Goal: Task Accomplishment & Management: Manage account settings

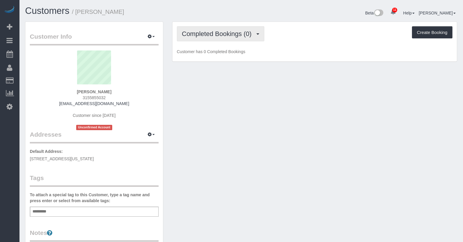
click at [245, 35] on span "Completed Bookings (0)" at bounding box center [218, 33] width 73 height 7
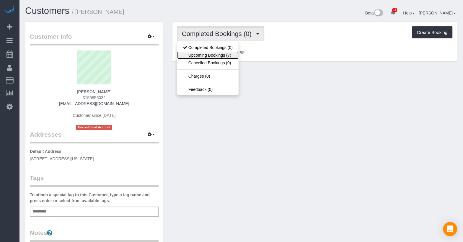
click at [223, 57] on link "Upcoming Bookings (7)" at bounding box center [207, 55] width 61 height 8
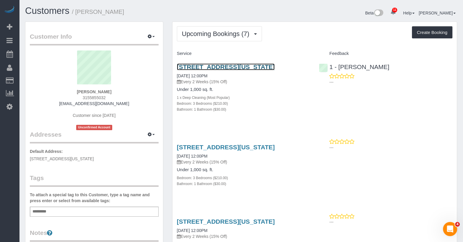
click at [225, 66] on link "619 West 135th Street, Apt.97, New York, NY 10031" at bounding box center [226, 66] width 98 height 7
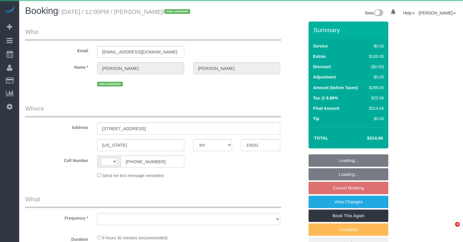
select select "NY"
select select "string:[GEOGRAPHIC_DATA]"
select select "object:719"
select select "3"
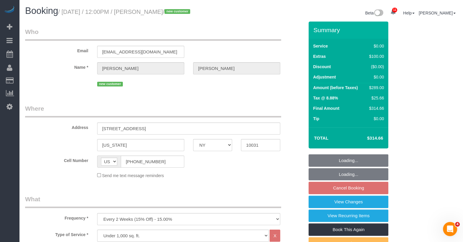
select select "object:980"
select select "string:stripe-pm_1S3SGE4VGloSiKo7vNu26Evj"
select select "spot4"
select select "number:89"
select select "number:90"
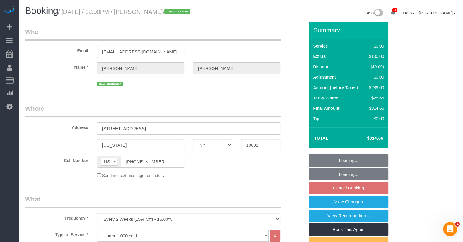
select select "number:14"
select select "number:5"
select select "3"
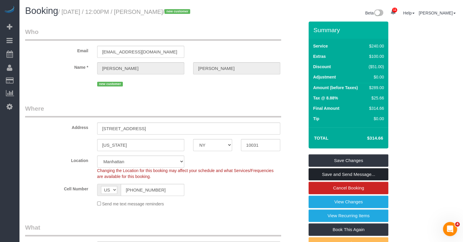
click at [354, 175] on link "Save and Send Message..." at bounding box center [349, 174] width 80 height 12
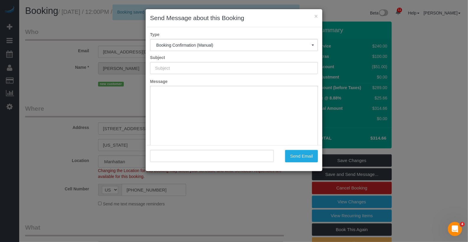
type input "Cleaning Confirmed for 09/05/2025 at 12:00pm"
type input ""Brian Willman" <zoomisbeast@gmail.com>"
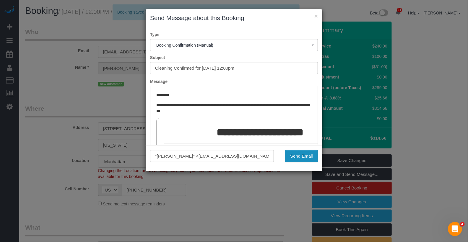
click at [306, 155] on button "Send Email" at bounding box center [301, 156] width 33 height 12
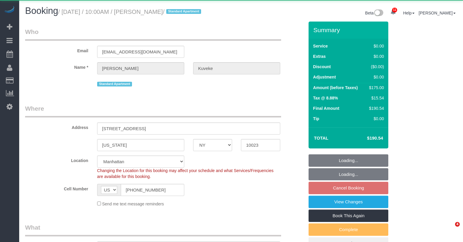
select select "NY"
select select "number:89"
select select "number:90"
select select "number:15"
select select "number:5"
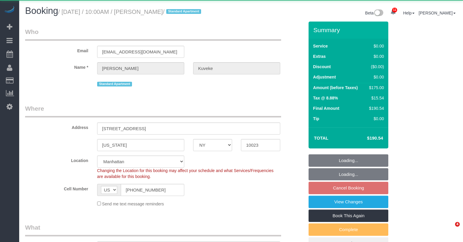
scroll to position [97, 0]
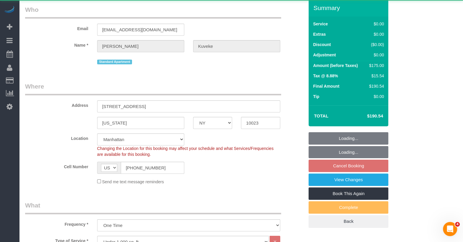
select select "object:1003"
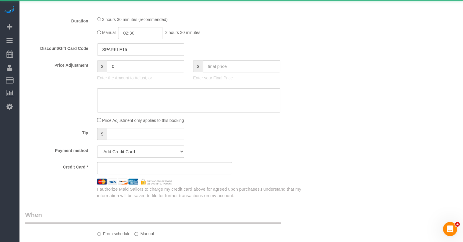
select select "string:stripe-pm_1S3ayg4VGloSiKo7d8Mby8e4"
select select "1"
select select "2"
select select "spot2"
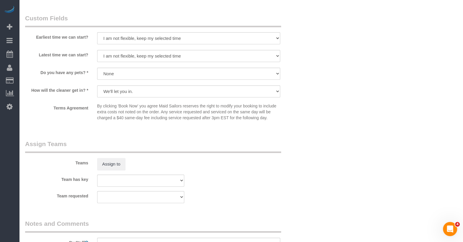
scroll to position [645, 0]
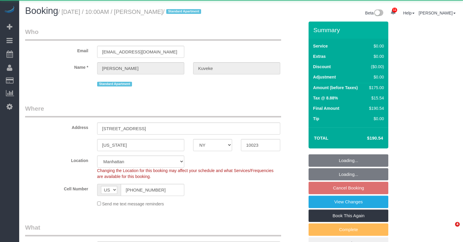
select select "NY"
select select "1"
select select "2"
select select "string:stripe-pm_1S3ayg4VGloSiKo7d8Mby8e4"
select select "object:858"
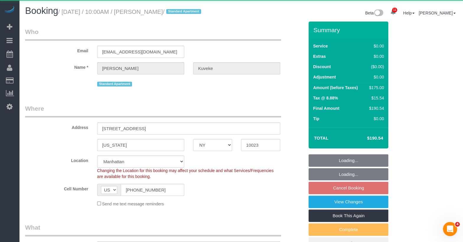
select select "1"
select select "2"
select select "spot2"
select select "number:89"
select select "number:90"
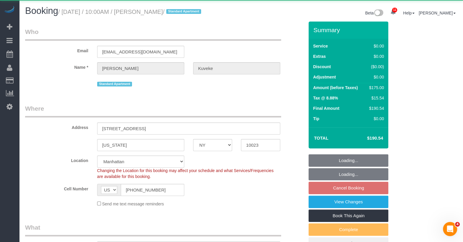
select select "number:15"
select select "number:5"
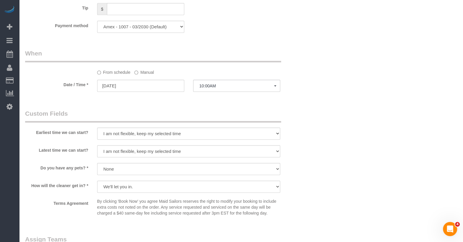
scroll to position [548, 0]
click at [209, 88] on span "10:00AM" at bounding box center [236, 85] width 75 height 5
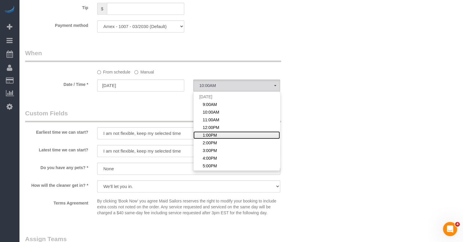
click at [216, 138] on span "1:00PM" at bounding box center [210, 135] width 14 height 6
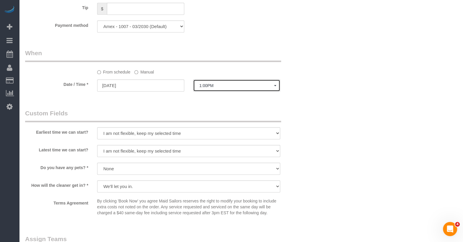
click at [213, 92] on button "1:00PM" at bounding box center [236, 85] width 87 height 12
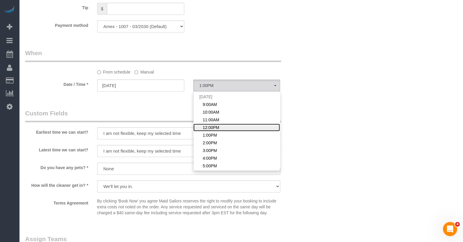
click at [215, 131] on span "12:00PM" at bounding box center [211, 128] width 17 height 6
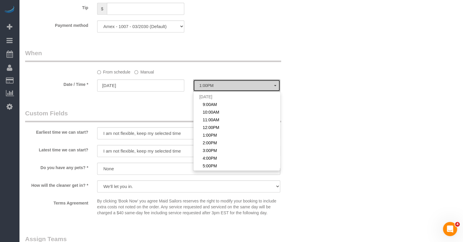
select select "spot4"
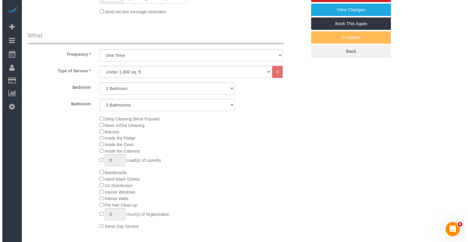
scroll to position [0, 0]
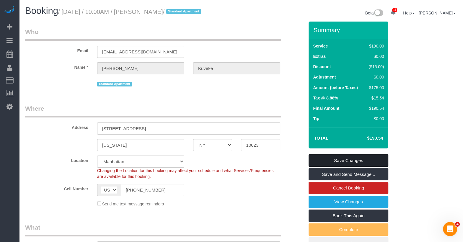
click at [350, 164] on link "Save Changes" at bounding box center [349, 160] width 80 height 12
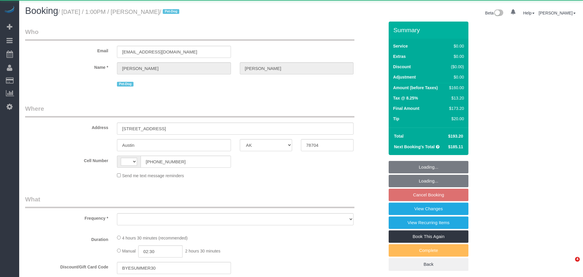
select select "[GEOGRAPHIC_DATA]"
select select "string:US"
select select "object:718"
select select "2"
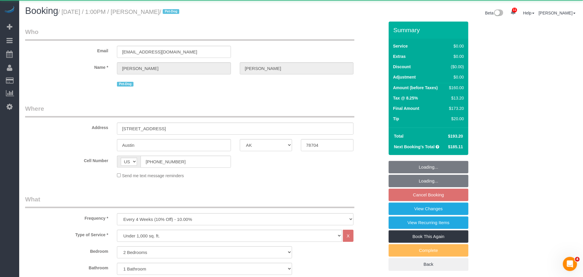
select select "object:1013"
select select "spot64"
select select "number:60"
select select "number:74"
select select "number:13"
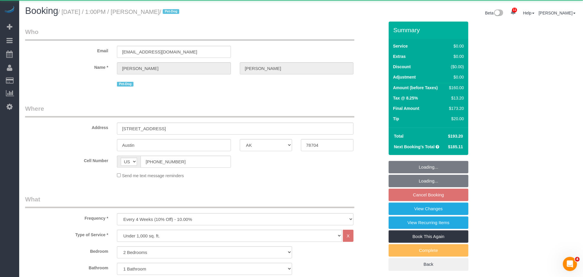
select select "number:7"
select select "2"
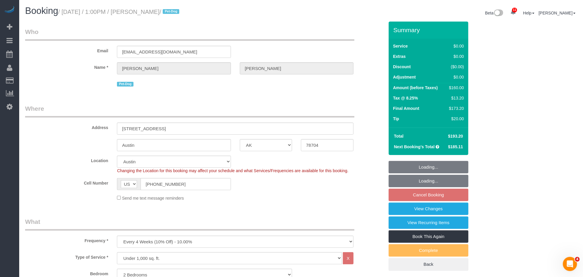
select select "string:stripe-pm_1QnndV4VGloSiKo7v2zxitHE"
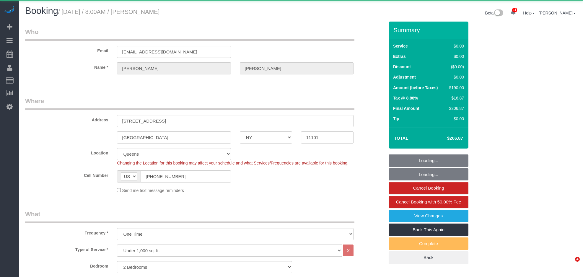
select select "NY"
select select "2"
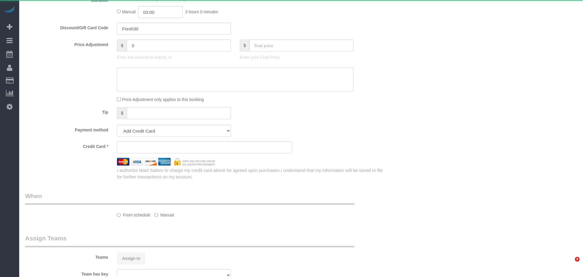
select select "object:967"
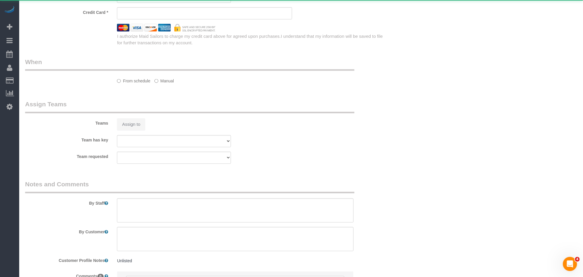
scroll to position [564, 0]
select select "2"
select select "spot1"
select select "number:56"
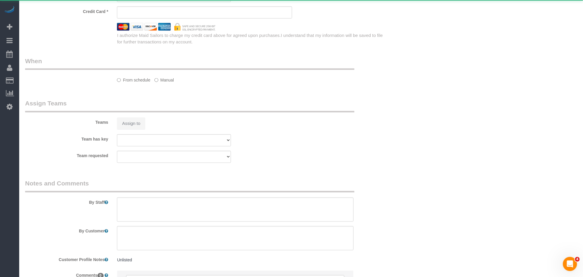
select select "number:70"
select select "number:13"
select select "number:5"
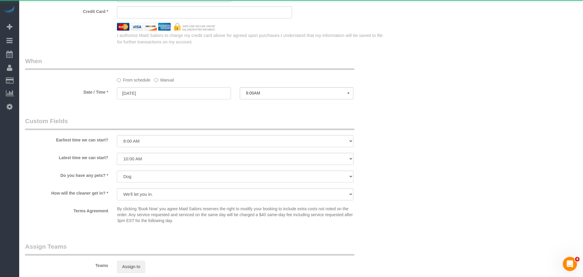
select select "string:stripe-pm_1S3T504VGloSiKo7rXaPhzg1"
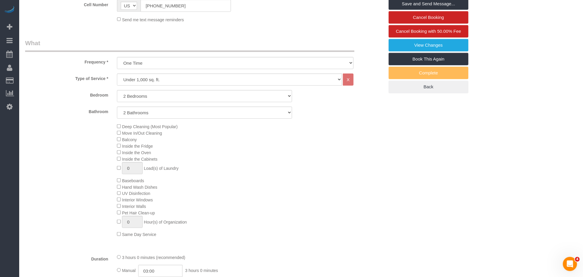
scroll to position [245, 0]
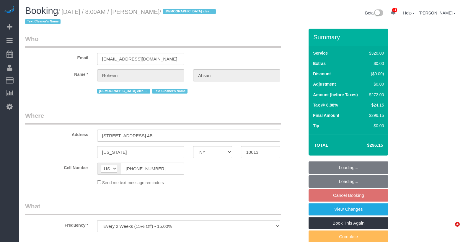
select select "NY"
select select "object:1003"
select select "string:stripe-pm_1RdfN24VGloSiKo70jTmvZbS"
select select "240"
select select "spot1"
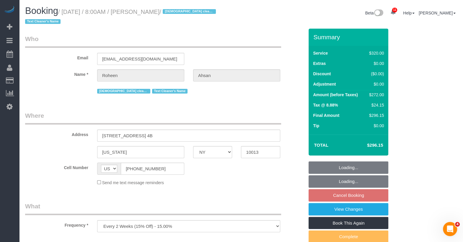
select select "number:89"
select select "number:68"
select select "number:15"
select select "number:6"
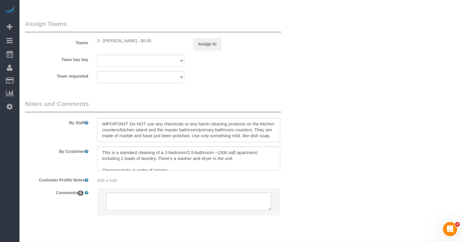
scroll to position [667, 0]
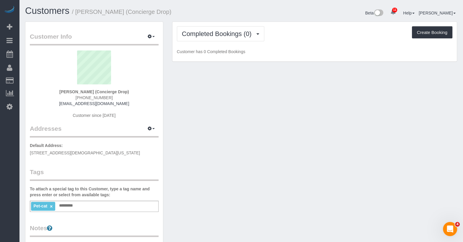
click at [108, 149] on p "Default Address: 10 Gay Street, New York, NY 10014" at bounding box center [94, 149] width 129 height 13
click at [191, 30] on span "Completed Bookings (0)" at bounding box center [218, 33] width 73 height 7
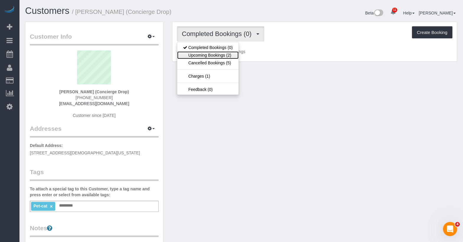
click at [186, 55] on link "Upcoming Bookings (2)" at bounding box center [207, 55] width 61 height 8
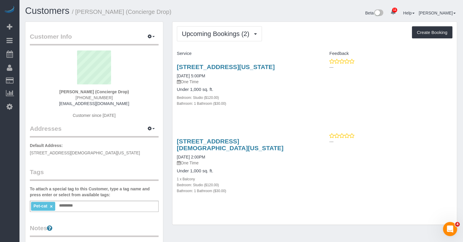
click at [293, 64] on h3 "626 1st Ave., E7j, New York, NY 10016" at bounding box center [243, 66] width 133 height 7
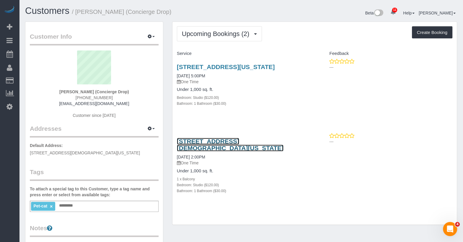
click at [191, 139] on link "10 Gay Street, Test, New York, NY 10014" at bounding box center [230, 145] width 107 height 14
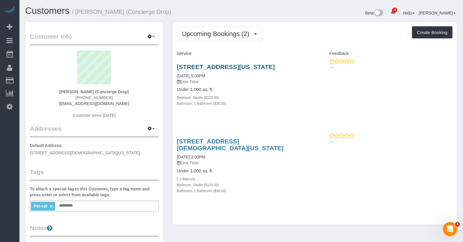
drag, startPoint x: 230, startPoint y: 70, endPoint x: 231, endPoint y: 67, distance: 3.7
click at [230, 69] on div "626 1st Ave., E7j, New York, NY 10016 09/05/2025 5:00PM One Time" at bounding box center [243, 73] width 133 height 21
click at [231, 67] on link "626 1st Ave., E7j, New York, NY 10016" at bounding box center [226, 66] width 98 height 7
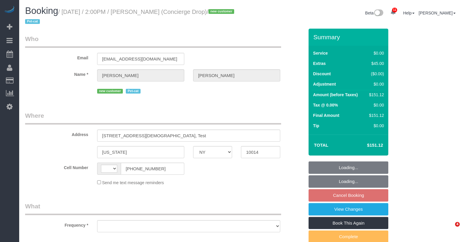
select select "NY"
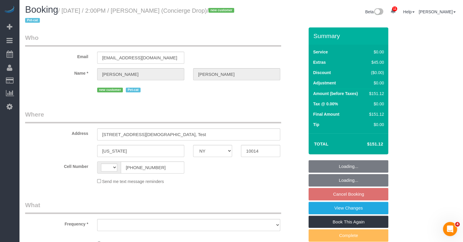
select select "string:[GEOGRAPHIC_DATA]"
select select "object:820"
select select "number:89"
select select "number:90"
select select "number:13"
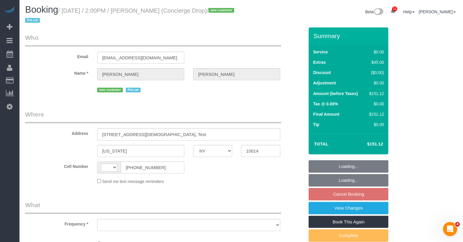
select select "number:5"
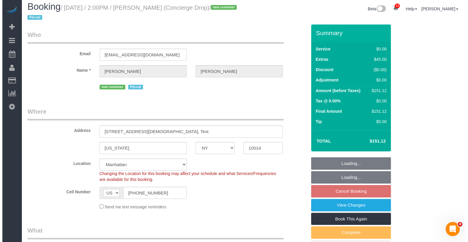
scroll to position [12, 0]
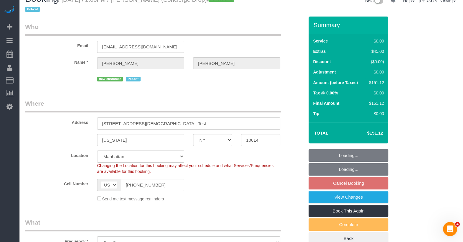
select select "string:stripe-pm_1RaQn24VGloSiKo7zeOF73Wj"
select select "object:971"
select select "spot7"
click at [360, 196] on link "View Changes" at bounding box center [349, 197] width 80 height 12
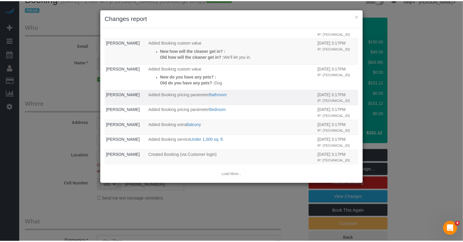
scroll to position [0, 0]
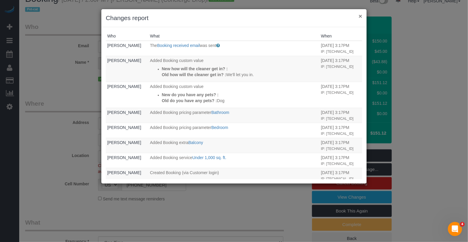
click at [361, 16] on button "×" at bounding box center [361, 16] width 4 height 6
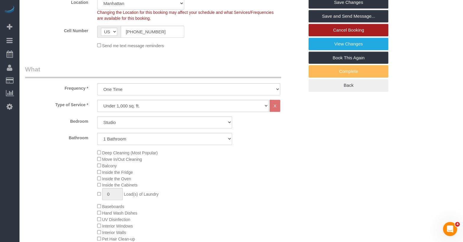
scroll to position [123, 0]
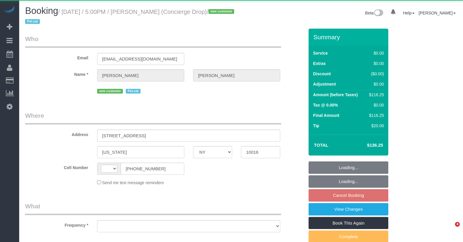
select select "NY"
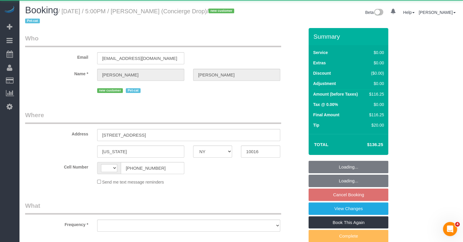
select select "string:[GEOGRAPHIC_DATA]"
select select "object:826"
select select "spot9"
select select "number:89"
select select "number:90"
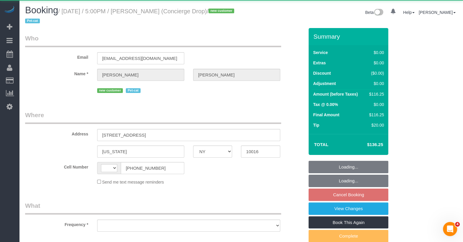
select select "number:13"
select select "number:6"
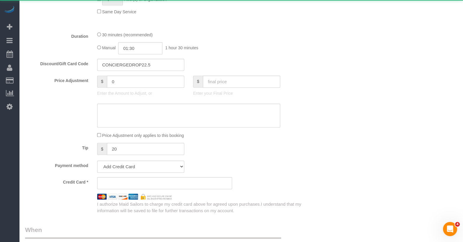
select select "string:stripe-pm_1RaQn24VGloSiKo7zeOF73Wj"
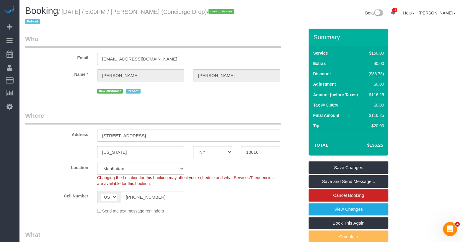
drag, startPoint x: 154, startPoint y: 134, endPoint x: 89, endPoint y: 134, distance: 65.6
click at [89, 134] on div "Address 626 1st Ave., E7J" at bounding box center [165, 126] width 288 height 30
click at [213, 27] on div "Booking / September 05, 2025 / 5:00PM / Benjamin Rudnitsky (Concierge Drop) / n…" at bounding box center [131, 17] width 221 height 23
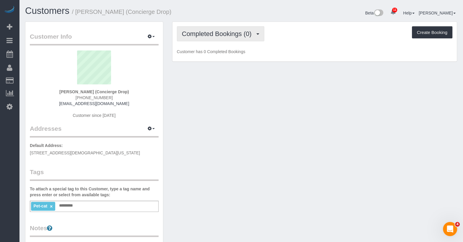
click at [211, 34] on span "Completed Bookings (0)" at bounding box center [218, 33] width 73 height 7
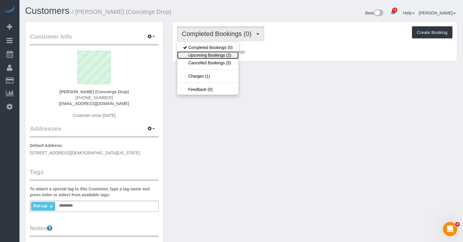
click at [214, 57] on link "Upcoming Bookings (2)" at bounding box center [207, 55] width 61 height 8
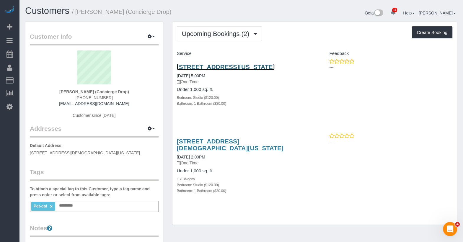
click at [215, 66] on link "626 1st Ave., E7j, New York, NY 10016" at bounding box center [226, 66] width 98 height 7
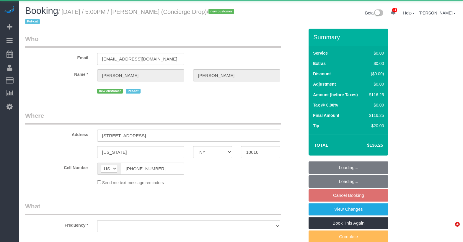
select select "NY"
select select "object:971"
select select "number:89"
select select "number:90"
select select "number:13"
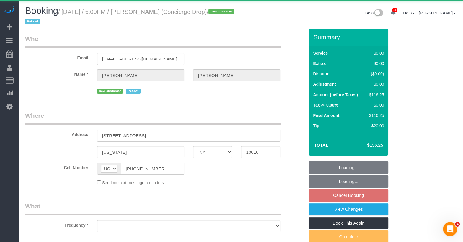
select select "number:6"
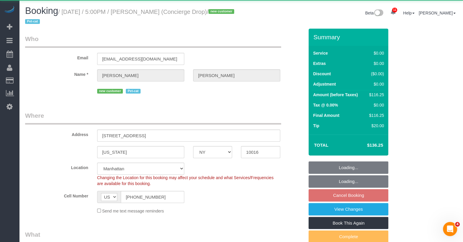
select select "string:stripe-pm_1RaQn24VGloSiKo7zeOF73Wj"
select select "spot9"
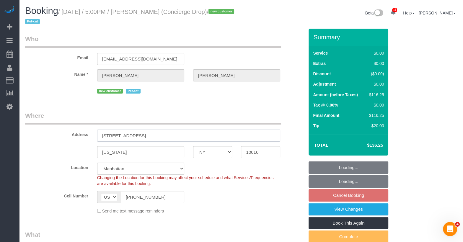
drag, startPoint x: 125, startPoint y: 136, endPoint x: 129, endPoint y: 141, distance: 5.7
click at [126, 138] on input "626 1st Ave., E7J" at bounding box center [188, 136] width 183 height 12
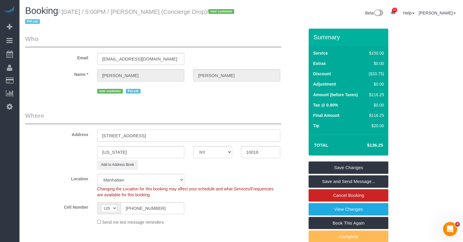
type input "[STREET_ADDRESS]"
click at [351, 165] on link "Save Changes" at bounding box center [349, 168] width 80 height 12
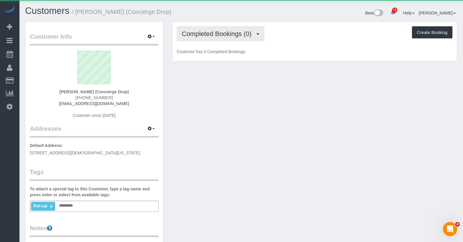
click at [246, 39] on button "Completed Bookings (0)" at bounding box center [220, 33] width 87 height 15
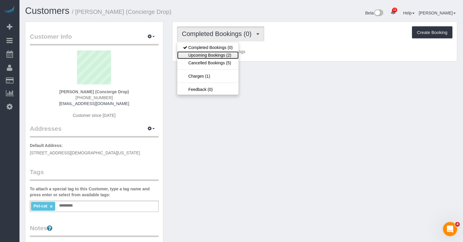
click at [228, 51] on link "Upcoming Bookings (2)" at bounding box center [207, 55] width 61 height 8
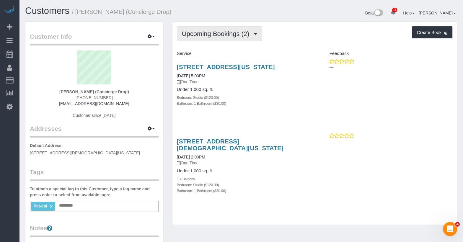
click at [230, 35] on span "Upcoming Bookings (2)" at bounding box center [217, 33] width 71 height 7
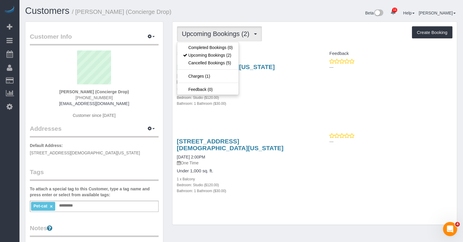
click at [265, 54] on h4 "Service" at bounding box center [243, 53] width 133 height 5
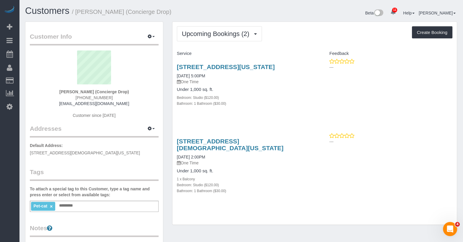
click at [255, 62] on div "626 1st Avenue, Apt.E7j, New York, NY 10016 09/05/2025 5:00PM One Time Under 1,…" at bounding box center [243, 88] width 142 height 60
click at [252, 69] on link "626 1st Avenue, Apt.E7j, New York, NY 10016" at bounding box center [226, 66] width 98 height 7
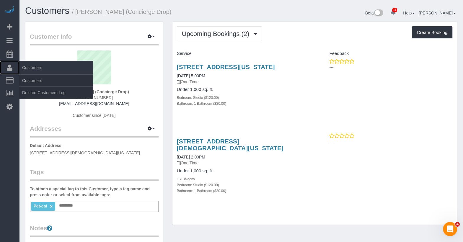
click at [34, 73] on span "Customers" at bounding box center [56, 68] width 74 height 14
click at [37, 78] on link "Customers" at bounding box center [56, 81] width 74 height 12
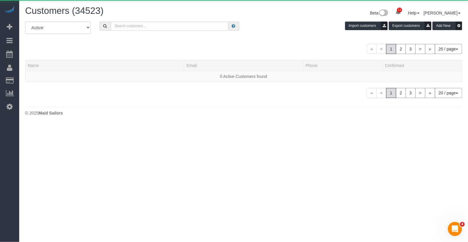
click at [143, 30] on input "text" at bounding box center [170, 26] width 118 height 9
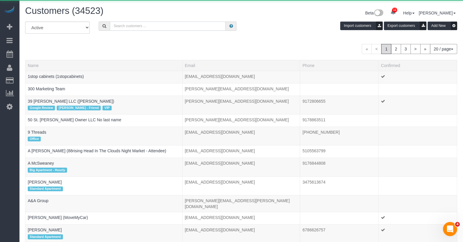
paste input "Sarah Olijar"
type input "Sarah Olijar"
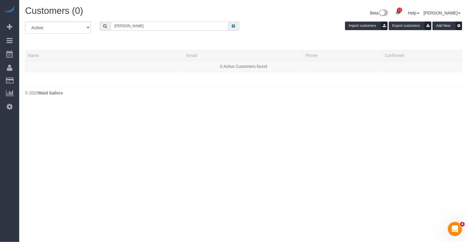
click at [139, 25] on input "Sarah Olijar" at bounding box center [170, 26] width 118 height 9
drag, startPoint x: 143, startPoint y: 26, endPoint x: 109, endPoint y: 24, distance: 34.3
click at [109, 24] on div "Sarah Olijar" at bounding box center [170, 26] width 140 height 9
click at [144, 28] on input "text" at bounding box center [170, 26] width 118 height 9
drag, startPoint x: 153, startPoint y: 25, endPoint x: 106, endPoint y: 22, distance: 46.8
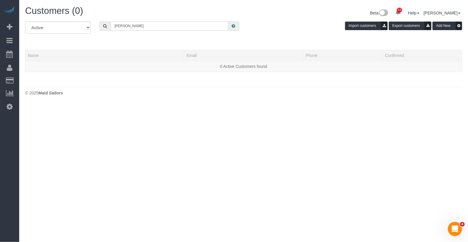
click at [106, 22] on div "sarah olijar" at bounding box center [170, 26] width 140 height 9
paste input "eolijar@gmail.com"
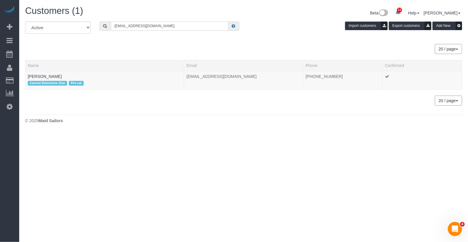
drag, startPoint x: 162, startPoint y: 25, endPoint x: 102, endPoint y: 23, distance: 60.0
click at [102, 23] on div "seolijar@gmail.com" at bounding box center [170, 26] width 140 height 9
type input "seolijar@gmail.com"
click at [41, 76] on link "Matt White" at bounding box center [45, 76] width 34 height 5
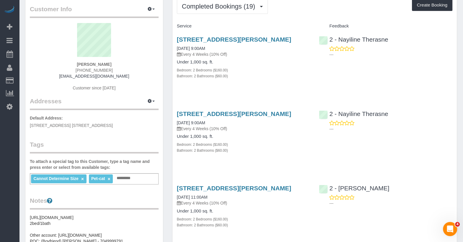
scroll to position [43, 0]
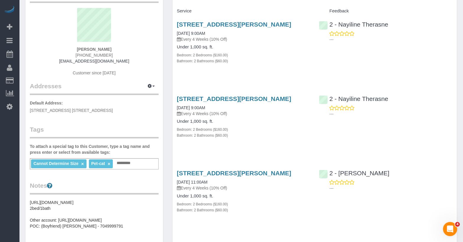
click at [114, 52] on div "Matt White (704) 999-9791 seolijar@gmail.com Customer since 2023" at bounding box center [94, 45] width 129 height 74
drag, startPoint x: 107, startPoint y: 53, endPoint x: 74, endPoint y: 54, distance: 32.2
click at [74, 54] on div "Matt White (704) 999-9791 seolijar@gmail.com Customer since 2023" at bounding box center [94, 45] width 129 height 74
copy span "(704) 999-9791"
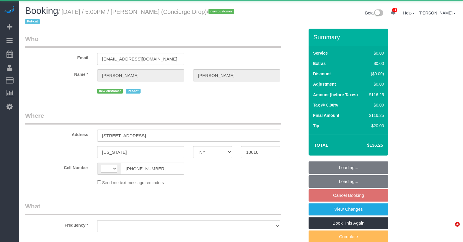
select select "NY"
select select "string:[GEOGRAPHIC_DATA]"
select select "object:717"
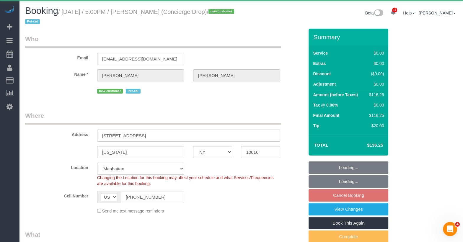
select select "string:stripe-pm_1RaQn24VGloSiKo7zeOF73Wj"
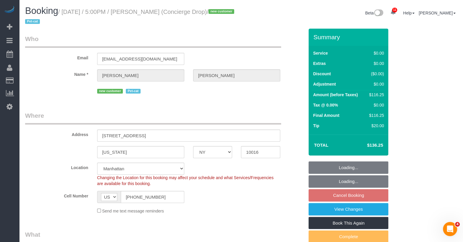
select select "object:826"
select select "spot9"
select select "number:89"
select select "number:90"
select select "number:13"
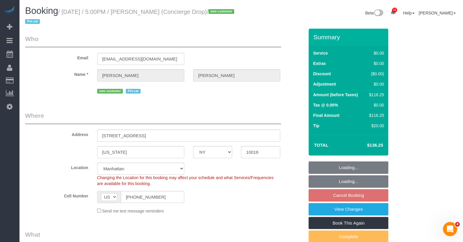
select select "number:6"
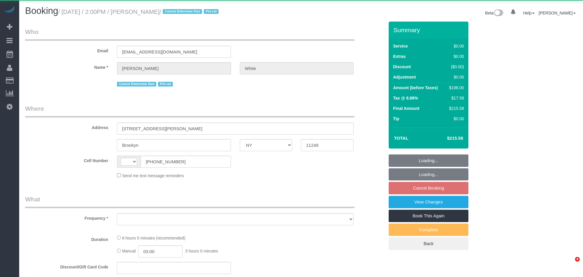
select select "NY"
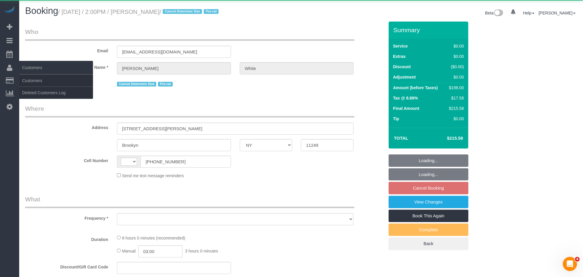
select select "string:[GEOGRAPHIC_DATA]"
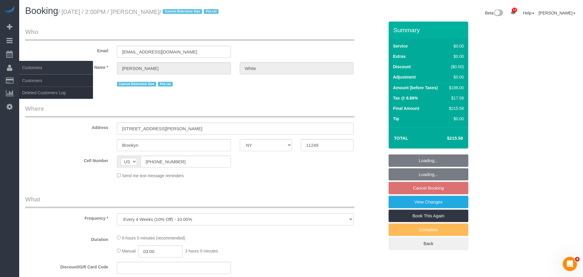
select select "object:873"
select select "string:stripe-pm_1NX6SW4VGloSiKo7BDWM7Kfv"
select select "2"
select select "spot65"
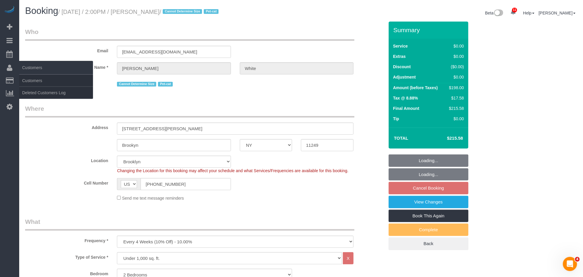
select select "number:89"
select select "number:75"
select select "number:14"
select select "number:5"
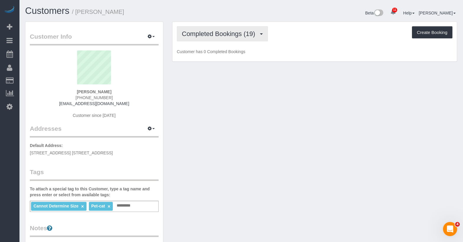
click at [208, 36] on span "Completed Bookings (19)" at bounding box center [220, 33] width 76 height 7
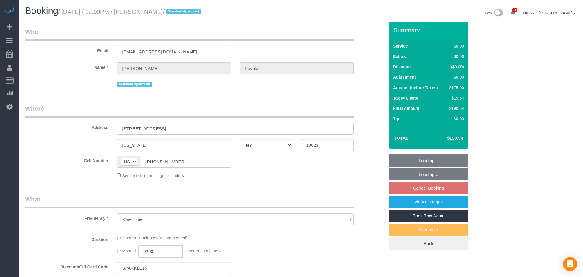
select select "NY"
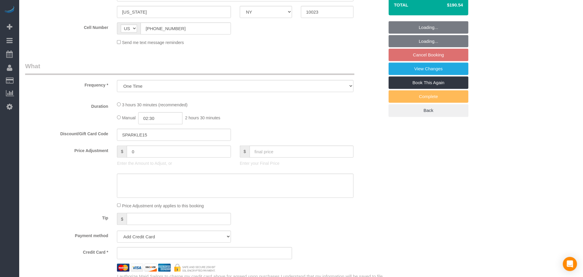
select select "1"
select select "2"
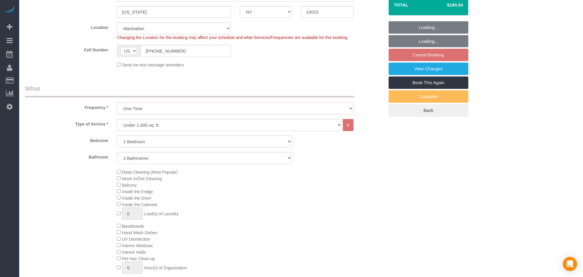
select select "object:858"
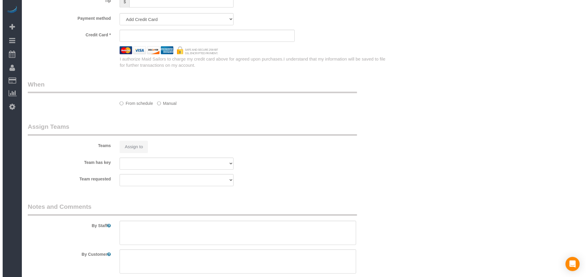
scroll to position [592, 0]
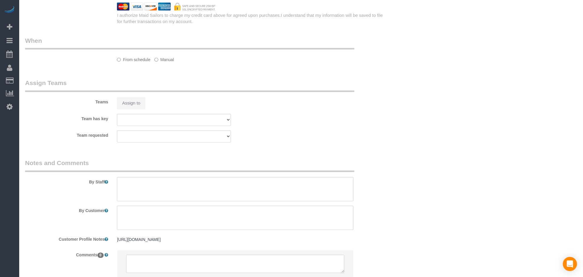
select select "string:stripe-pm_1S3ayg4VGloSiKo7d8Mby8e4"
select select "spot3"
select select "number:89"
select select "number:90"
select select "number:15"
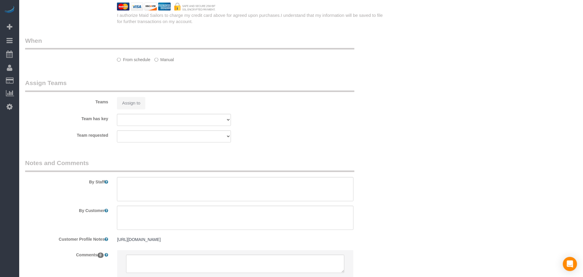
select select "number:5"
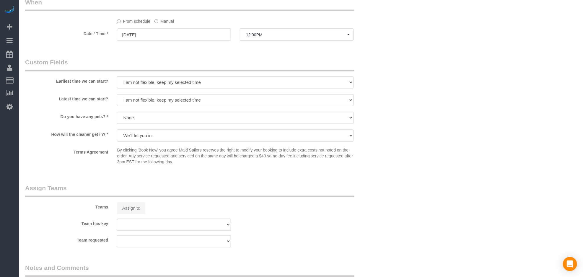
click at [141, 213] on button "Assign to" at bounding box center [131, 208] width 28 height 12
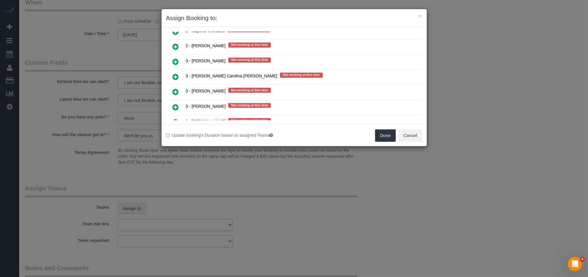
scroll to position [913, 0]
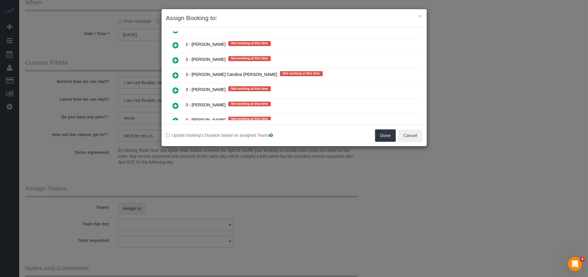
click at [178, 72] on icon at bounding box center [176, 75] width 6 height 7
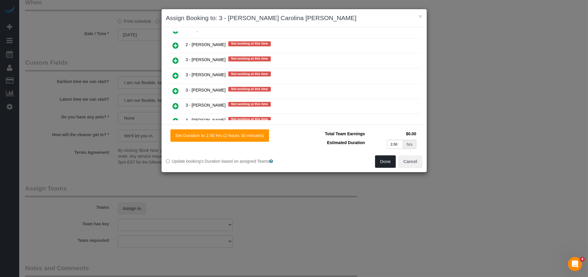
click at [386, 160] on button "Done" at bounding box center [385, 161] width 21 height 12
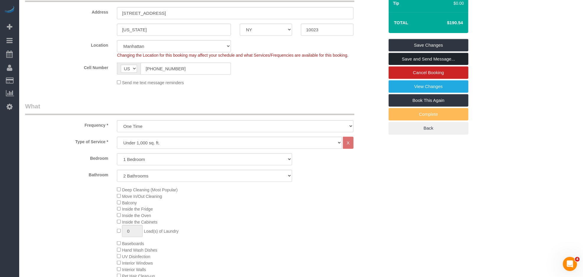
scroll to position [0, 0]
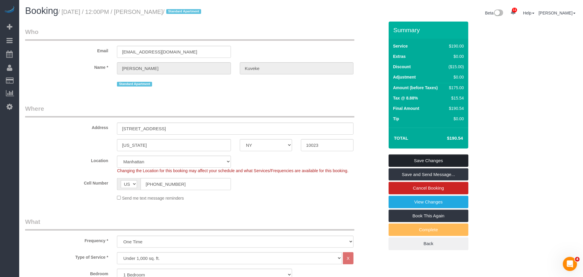
click at [424, 159] on link "Save Changes" at bounding box center [429, 160] width 80 height 12
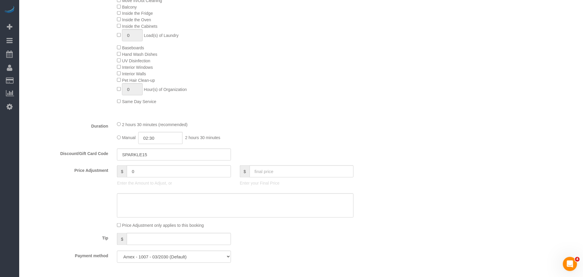
scroll to position [314, 0]
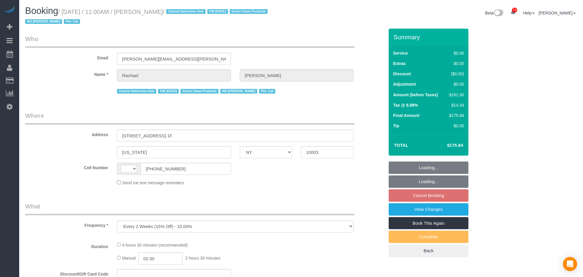
select select "NY"
select select "string:[GEOGRAPHIC_DATA]"
select select "2"
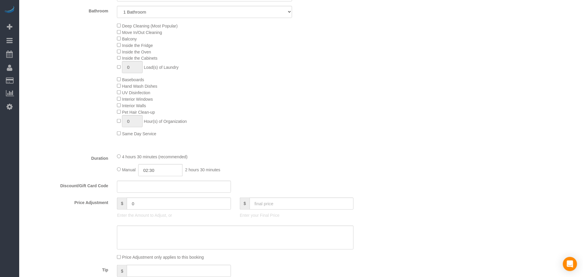
select select "string:stripe-pm_1NoShw4VGloSiKo7y0svge8q"
select select "spot2"
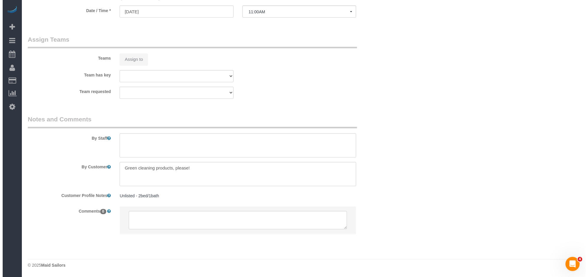
scroll to position [635, 0]
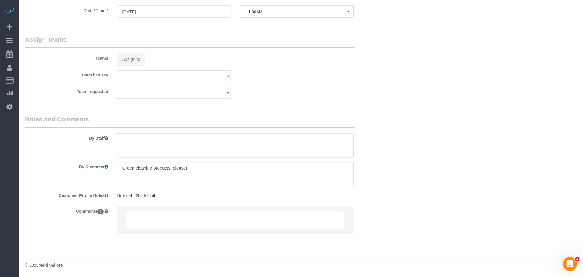
select select "number:89"
select select "number:90"
select select "number:14"
select select "number:5"
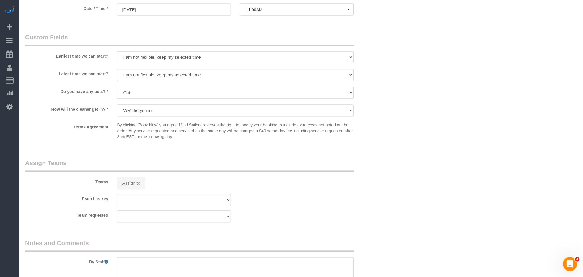
select select "object:991"
select select "spot53"
select select "2"
click at [135, 189] on div "Assign to" at bounding box center [174, 183] width 123 height 12
click at [127, 186] on button "Assign to" at bounding box center [131, 183] width 28 height 12
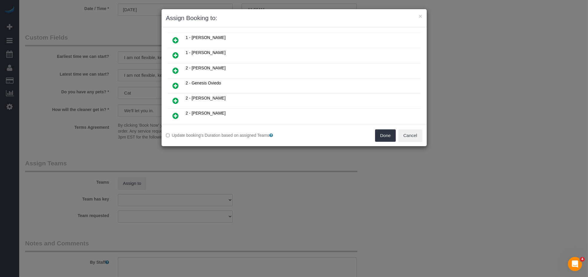
scroll to position [0, 0]
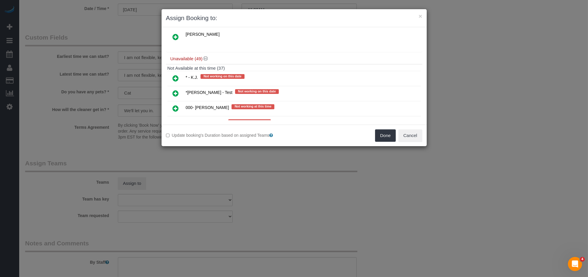
click at [177, 75] on icon at bounding box center [176, 78] width 6 height 7
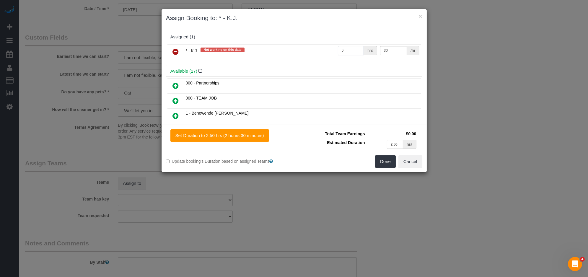
click at [355, 54] on input "0" at bounding box center [351, 50] width 26 height 9
type input "2.5"
click at [393, 160] on button "Done" at bounding box center [385, 161] width 21 height 12
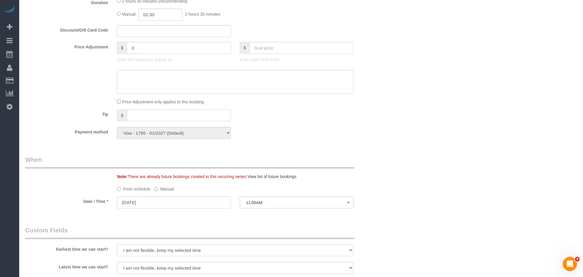
scroll to position [60, 0]
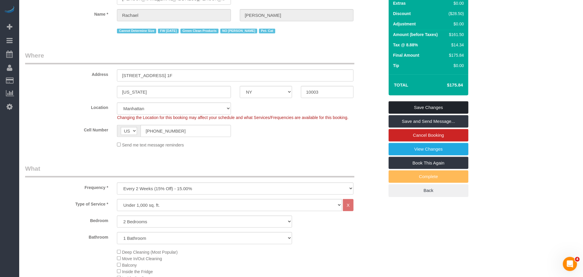
click at [450, 110] on link "Save Changes" at bounding box center [429, 107] width 80 height 12
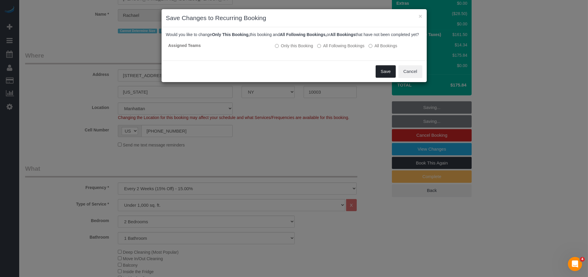
click at [387, 78] on button "Save" at bounding box center [386, 71] width 20 height 12
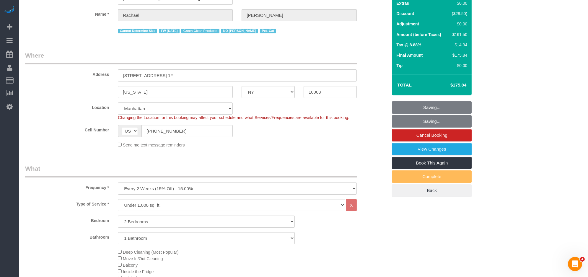
click at [387, 79] on div "× Save Changes to Recurring Booking Would you like to change Only This Booking,…" at bounding box center [294, 138] width 588 height 277
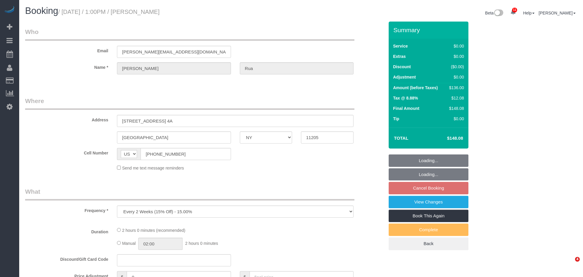
select select "NY"
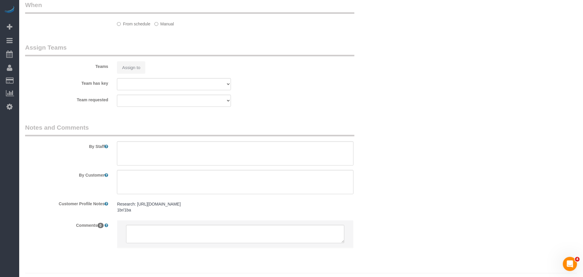
select select "string:stripe-pm_1Qzgda4VGloSiKo7anuwcUJC"
select select "1"
select select "spot4"
select select "number:60"
select select "number:75"
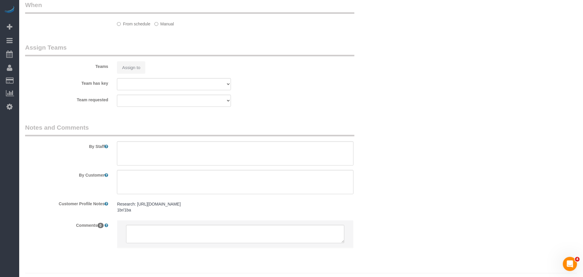
select select "number:15"
select select "number:5"
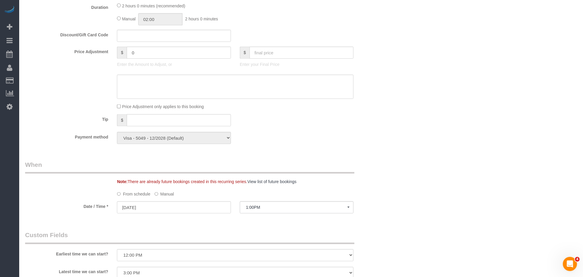
select select "object:966"
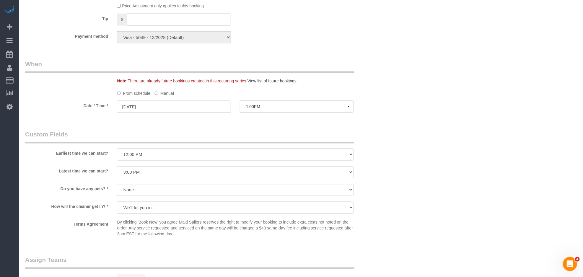
select select "1"
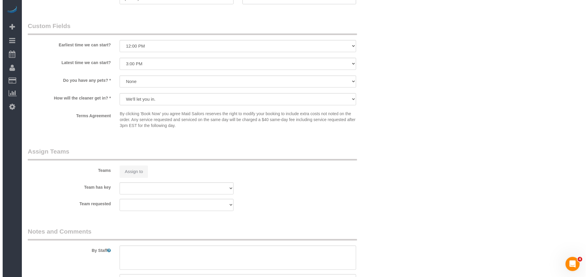
scroll to position [740, 0]
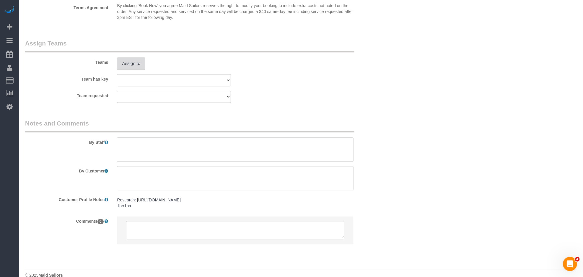
click at [120, 65] on button "Assign to" at bounding box center [131, 63] width 28 height 12
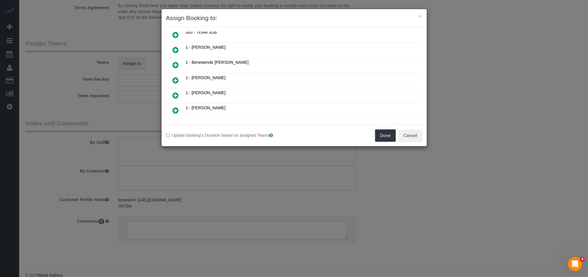
scroll to position [33, 0]
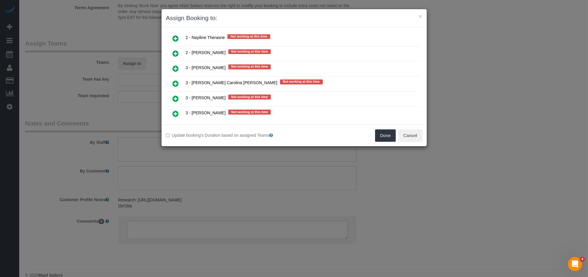
click at [174, 80] on icon at bounding box center [176, 83] width 6 height 7
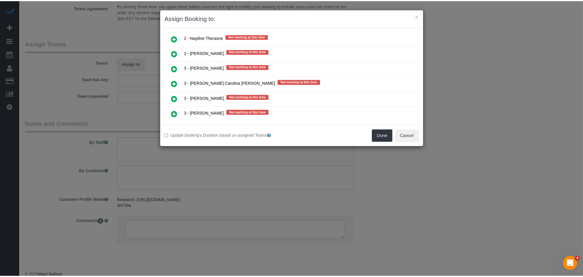
scroll to position [798, 0]
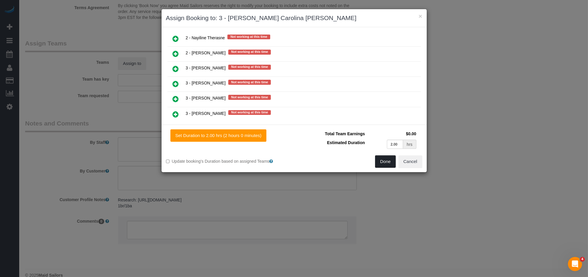
click at [388, 164] on button "Done" at bounding box center [385, 161] width 21 height 12
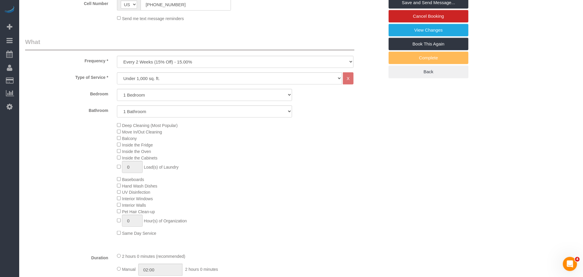
scroll to position [0, 0]
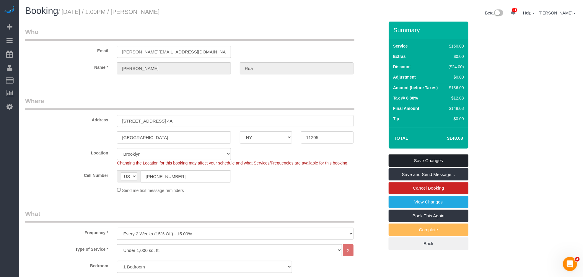
click at [433, 159] on link "Save Changes" at bounding box center [429, 160] width 80 height 12
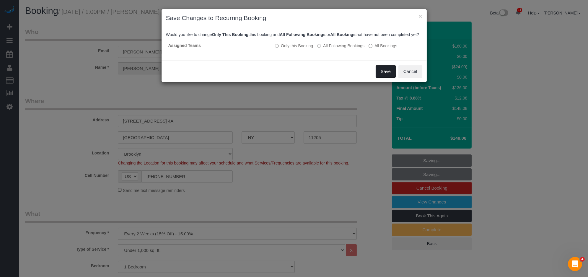
click at [393, 78] on button "Save" at bounding box center [386, 71] width 20 height 12
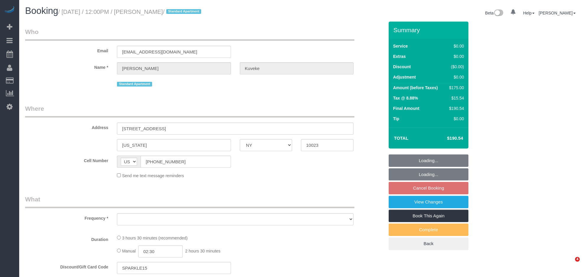
select select "NY"
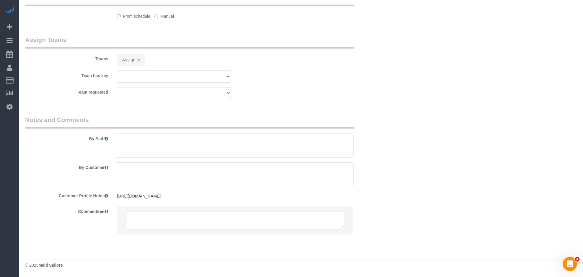
select select "object:713"
select select "1"
select select "2"
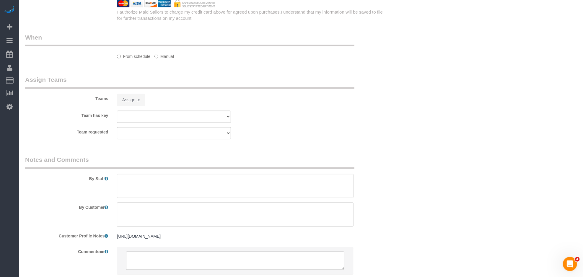
select select "string:stripe-pm_1S3ayg4VGloSiKo7d8Mby8e4"
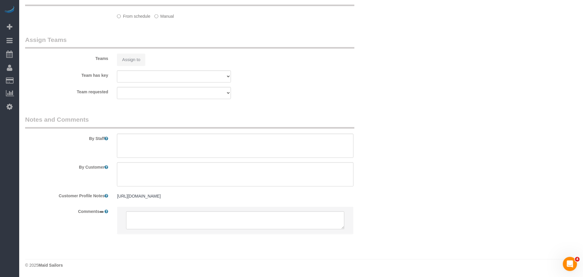
select select "object:822"
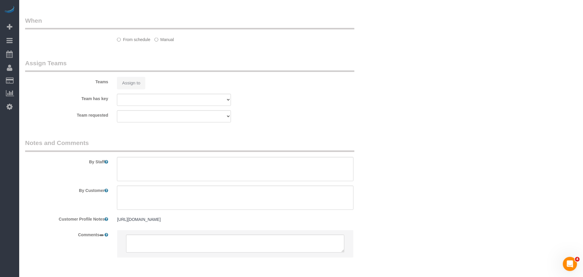
select select "1"
select select "2"
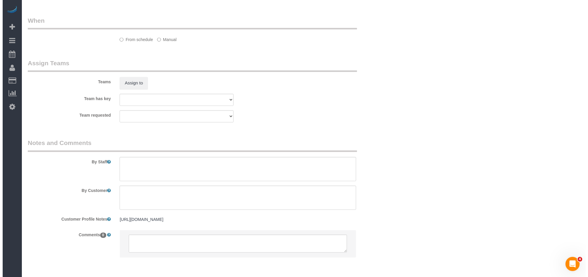
scroll to position [561, 0]
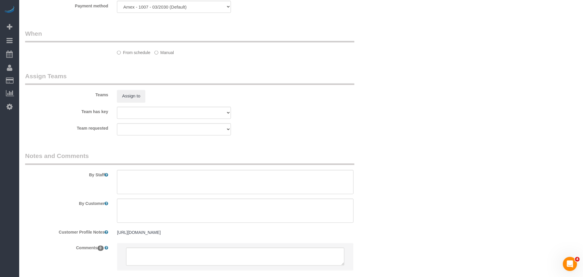
select select "spot3"
select select "number:89"
select select "number:90"
select select "number:15"
select select "number:5"
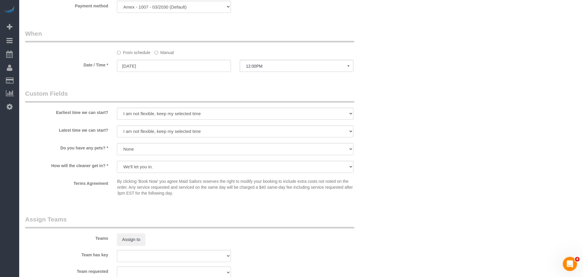
click at [133, 249] on sui-booking-teams "Teams Assign to Team has key 000- Donna Mercado 000 - Partnerships 000 - TEAM J…" at bounding box center [204, 247] width 359 height 64
click at [136, 243] on button "Assign to" at bounding box center [131, 240] width 28 height 12
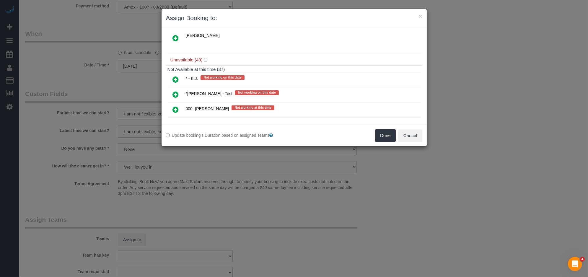
click at [175, 76] on icon at bounding box center [176, 79] width 6 height 7
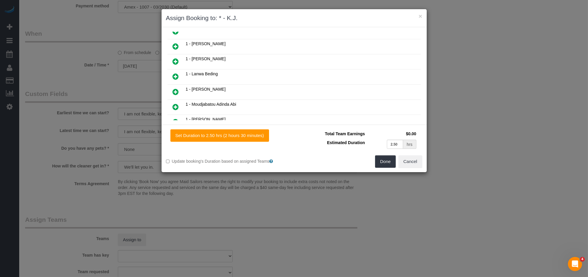
scroll to position [0, 0]
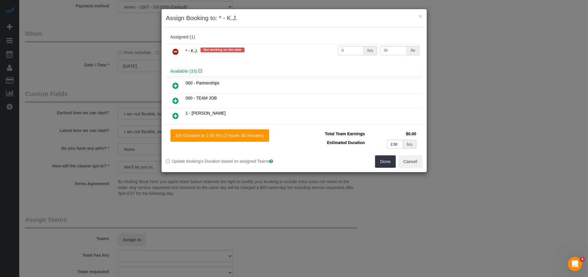
drag, startPoint x: 328, startPoint y: 51, endPoint x: 309, endPoint y: 48, distance: 18.9
click at [309, 48] on tr "* - K.J. Not working on this date 0 hrs 30 /hr" at bounding box center [293, 51] width 253 height 15
type input "2.5"
click at [388, 165] on button "Done" at bounding box center [385, 161] width 21 height 12
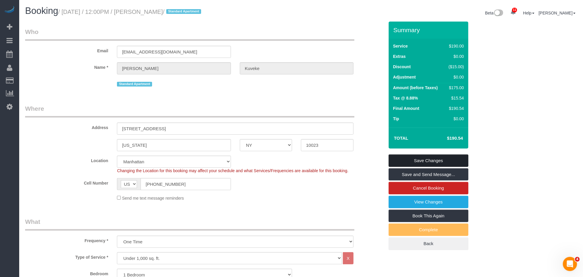
click at [442, 161] on link "Save Changes" at bounding box center [429, 160] width 80 height 12
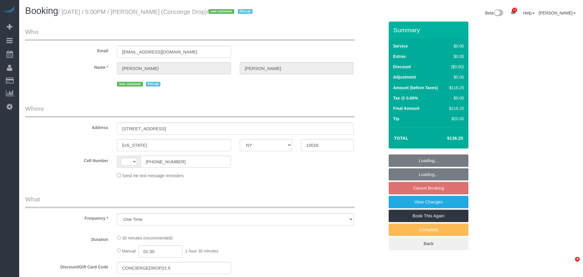
select select "NY"
select select "string:[GEOGRAPHIC_DATA]"
select select "spot8"
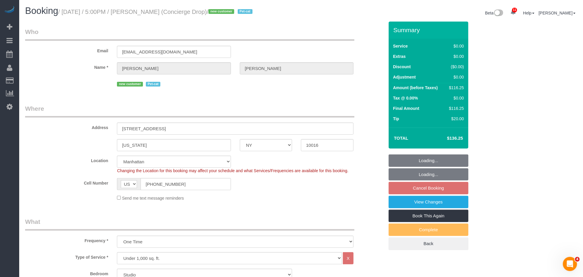
select select "string:stripe-pm_1RaQn24VGloSiKo7zeOF73Wj"
select select "object:831"
select select "number:89"
select select "number:90"
select select "number:13"
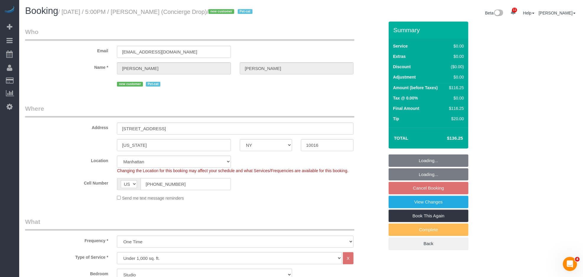
select select "number:6"
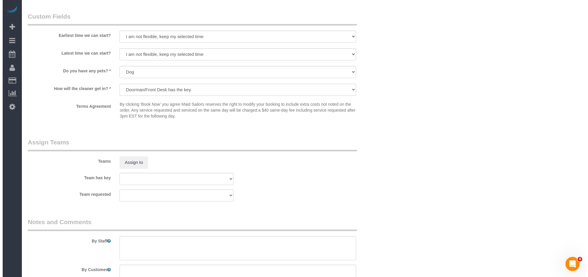
scroll to position [642, 0]
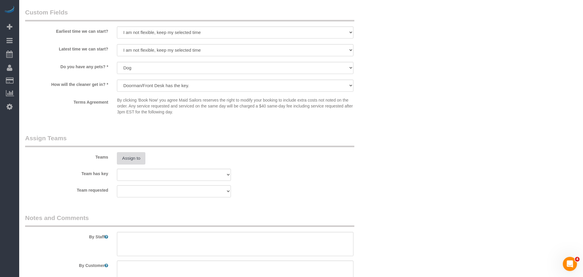
click at [135, 165] on button "Assign to" at bounding box center [131, 158] width 28 height 12
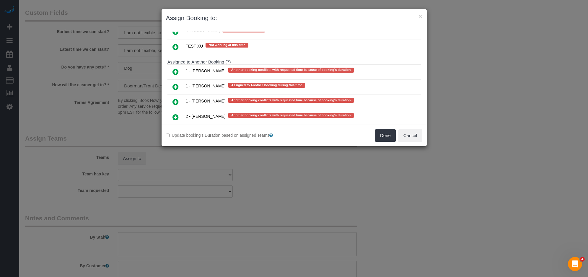
scroll to position [1064, 0]
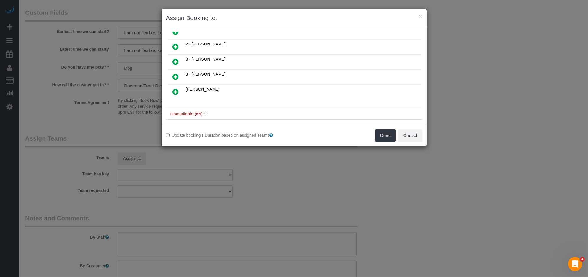
click at [174, 77] on icon at bounding box center [176, 76] width 6 height 7
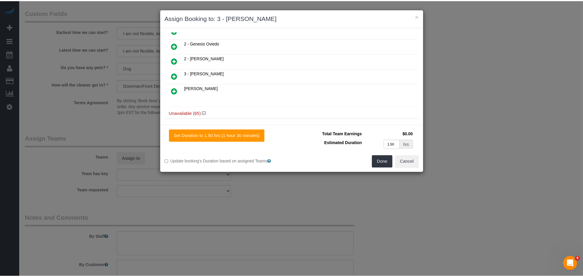
scroll to position [145, 0]
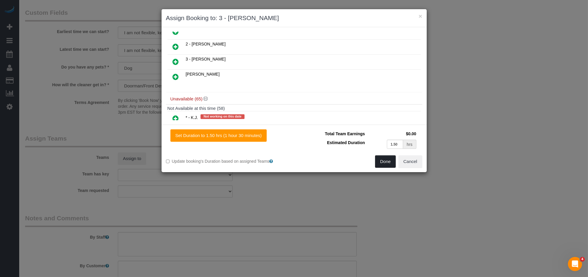
click at [386, 164] on button "Done" at bounding box center [385, 161] width 21 height 12
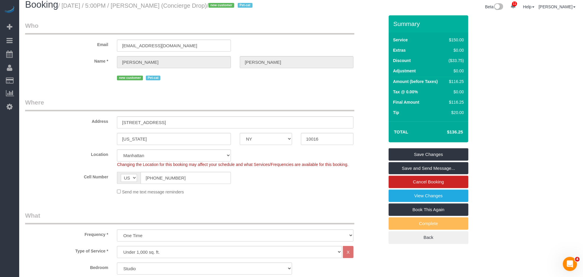
scroll to position [0, 0]
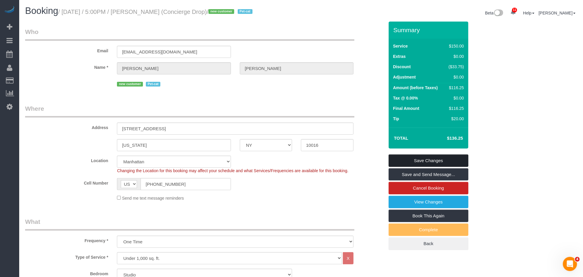
click at [438, 162] on link "Save Changes" at bounding box center [429, 160] width 80 height 12
